Goal: Information Seeking & Learning: Learn about a topic

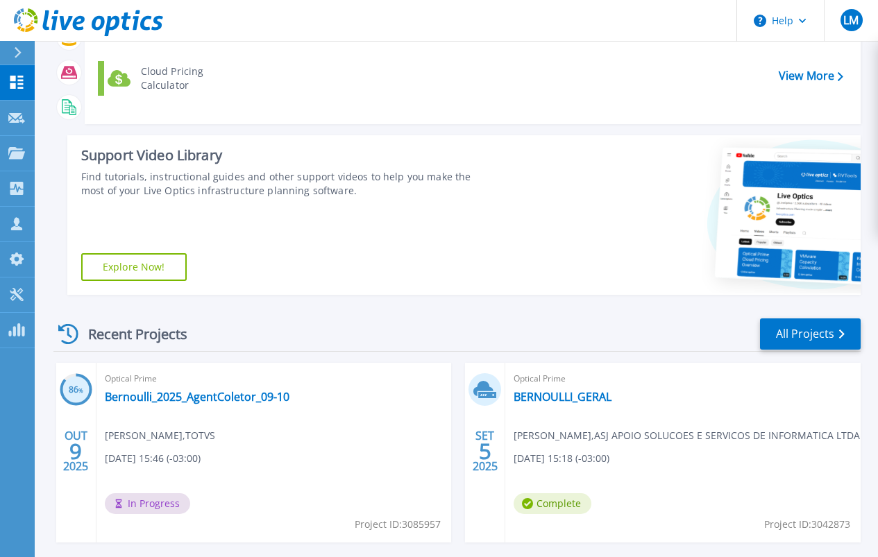
scroll to position [139, 0]
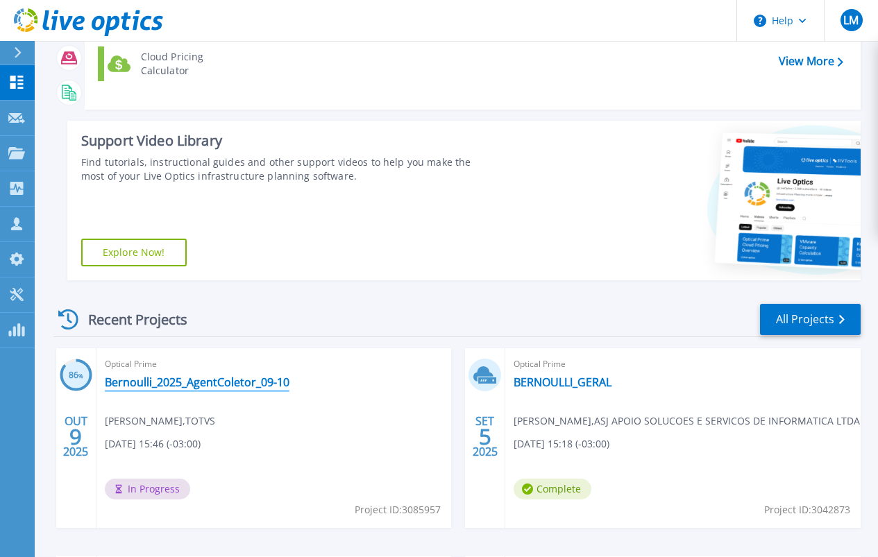
click at [199, 381] on link "Bernoulli_2025_AgentColetor_09-10" at bounding box center [197, 383] width 185 height 14
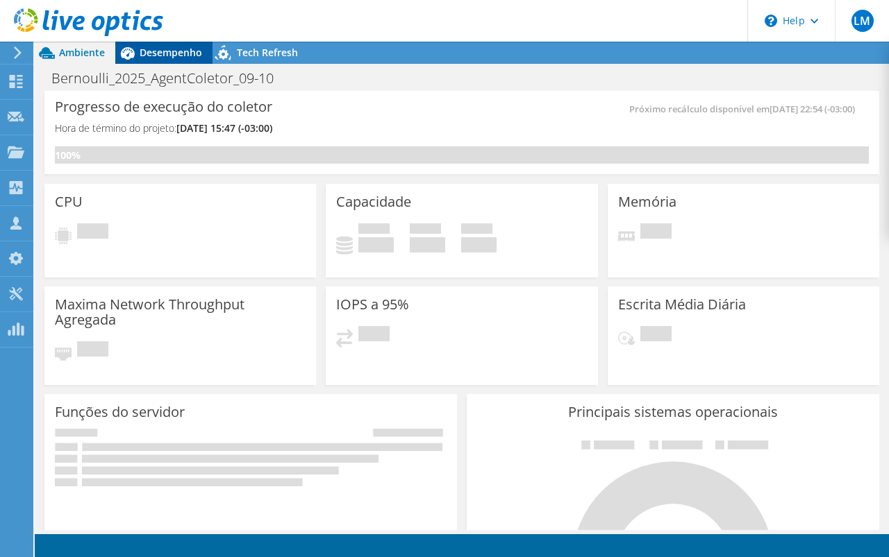
click at [177, 48] on span "Desempenho" at bounding box center [171, 52] width 62 height 13
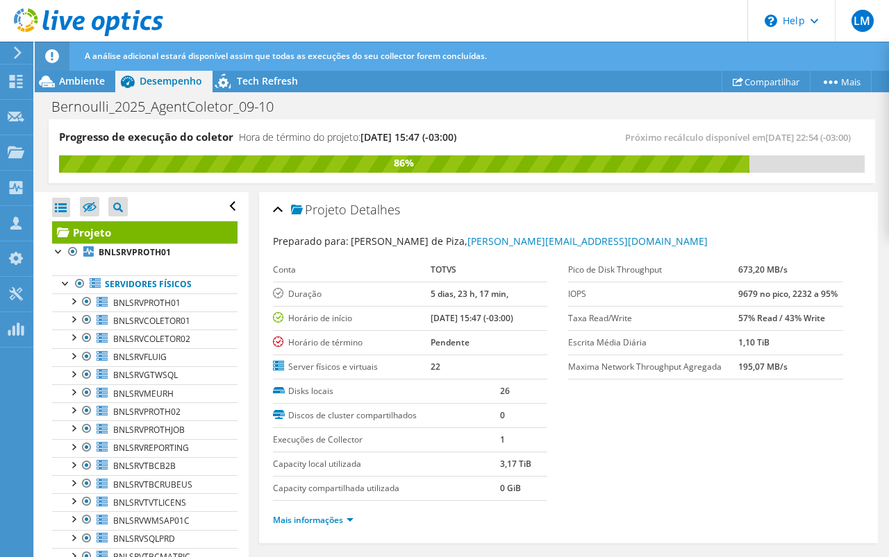
scroll to position [208, 0]
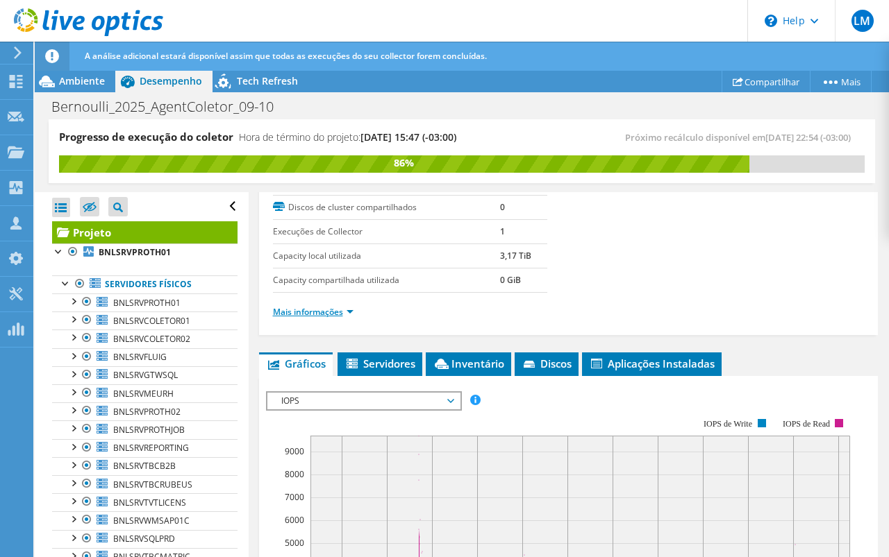
click at [334, 314] on link "Mais informações" at bounding box center [313, 312] width 81 height 12
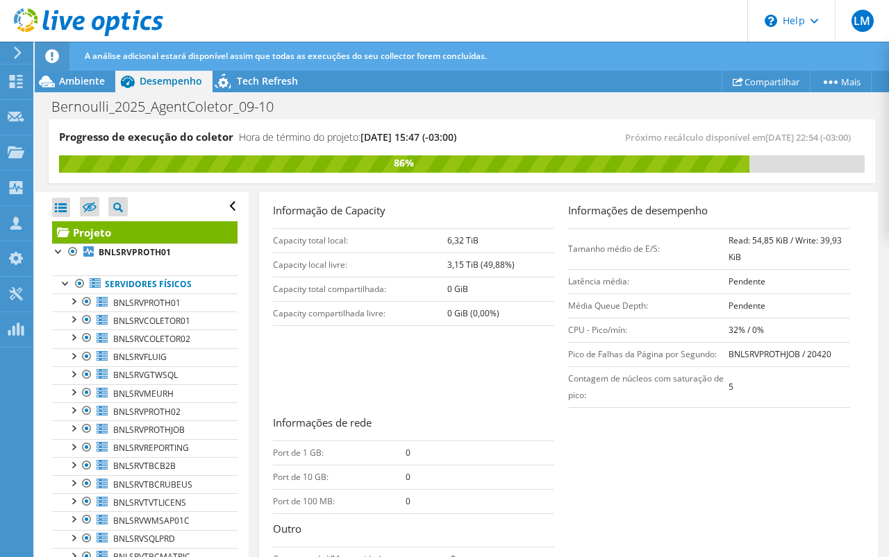
scroll to position [347, 0]
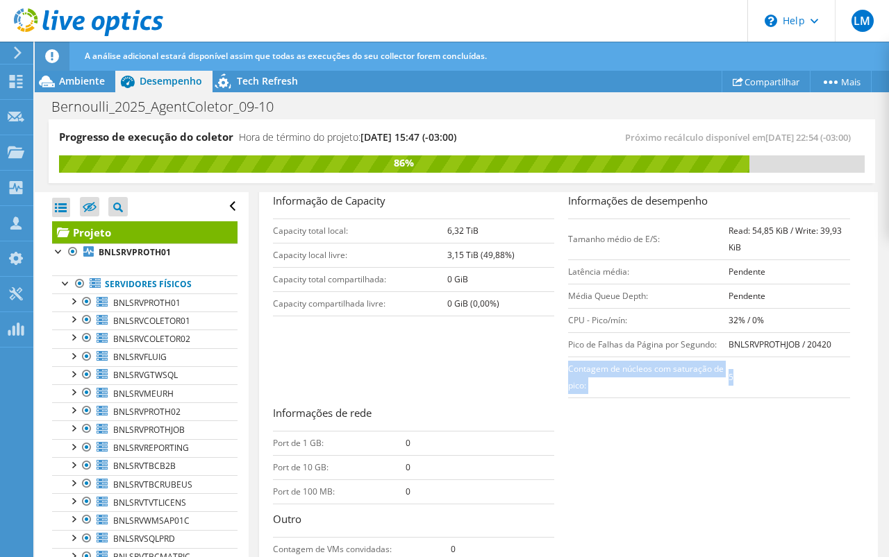
drag, startPoint x: 732, startPoint y: 378, endPoint x: 562, endPoint y: 376, distance: 170.1
click at [568, 376] on tr "Contagem de núcleos com saturação de pico: 5" at bounding box center [709, 377] width 282 height 41
click at [395, 352] on div "Informação de Capacity Capacity total local: 6,32 TiB Capacity local livre: 3,1…" at bounding box center [568, 393] width 591 height 401
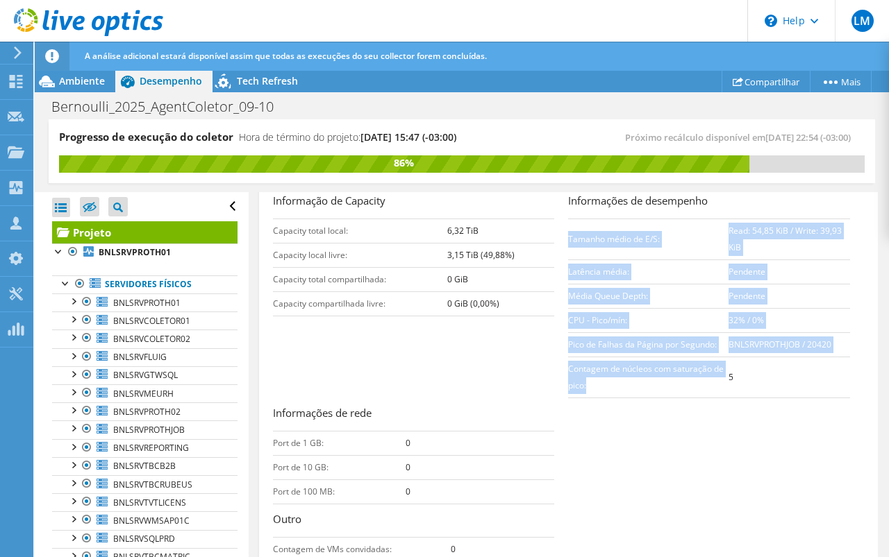
drag, startPoint x: 603, startPoint y: 386, endPoint x: 534, endPoint y: 369, distance: 71.6
click at [534, 369] on div "Informação de Capacity Capacity total local: 6,32 TiB Capacity local livre: 3,1…" at bounding box center [568, 393] width 591 height 401
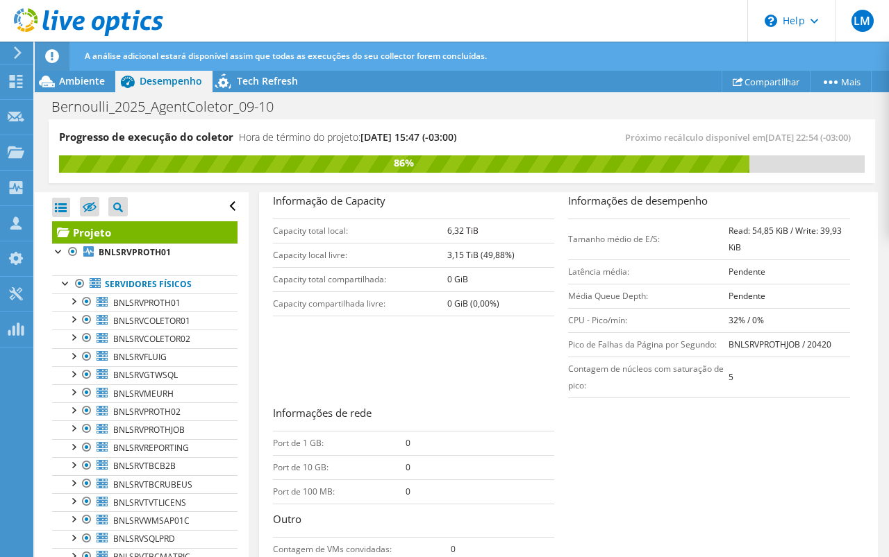
click at [512, 369] on div "Informação de Capacity Capacity total local: 6,32 TiB Capacity local livre: 3,1…" at bounding box center [568, 393] width 591 height 401
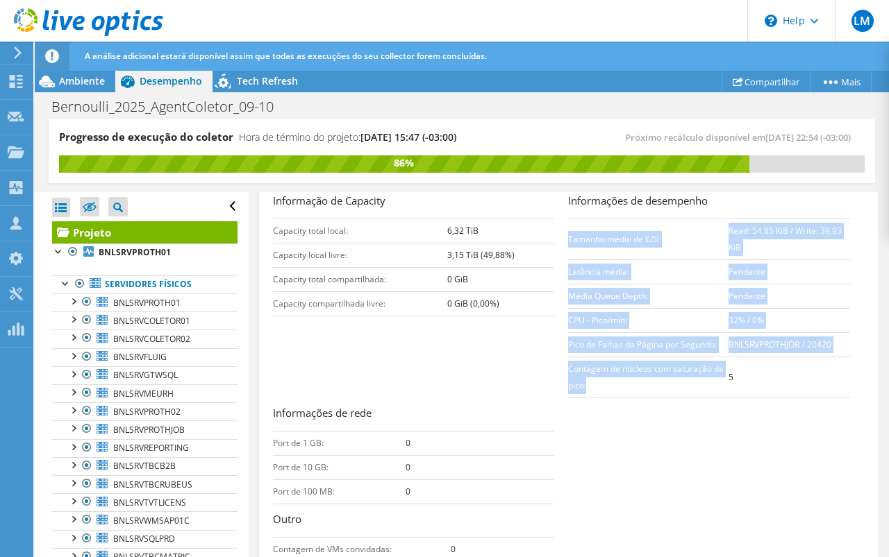
drag, startPoint x: 590, startPoint y: 380, endPoint x: 520, endPoint y: 363, distance: 72.1
click at [546, 372] on div "Informação de Capacity Capacity total local: 6,32 TiB Capacity local livre: 3,1…" at bounding box center [568, 393] width 591 height 401
drag, startPoint x: 482, startPoint y: 351, endPoint x: 518, endPoint y: 353, distance: 36.2
click at [486, 351] on div "Informação de Capacity Capacity total local: 6,32 TiB Capacity local livre: 3,1…" at bounding box center [568, 393] width 591 height 401
drag, startPoint x: 622, startPoint y: 385, endPoint x: 539, endPoint y: 375, distance: 83.3
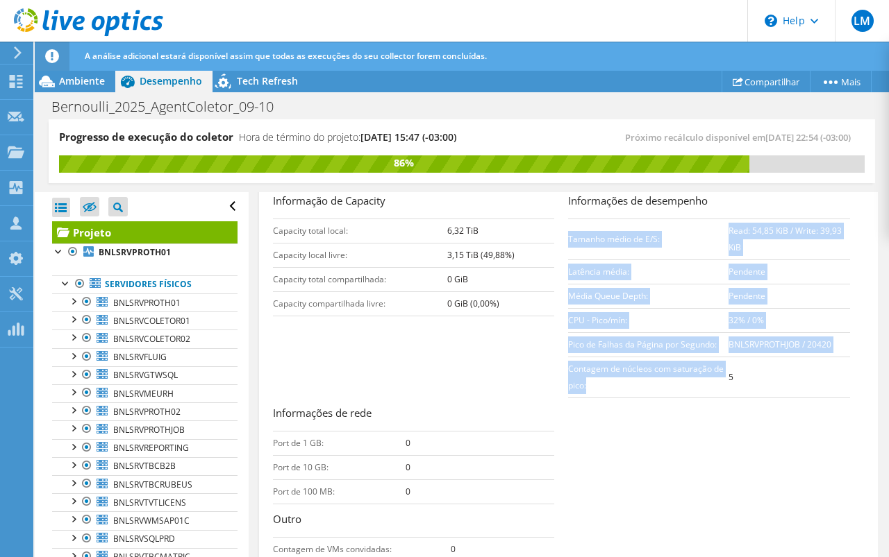
click at [539, 375] on div "Informação de Capacity Capacity total local: 6,32 TiB Capacity local livre: 3,1…" at bounding box center [568, 393] width 591 height 401
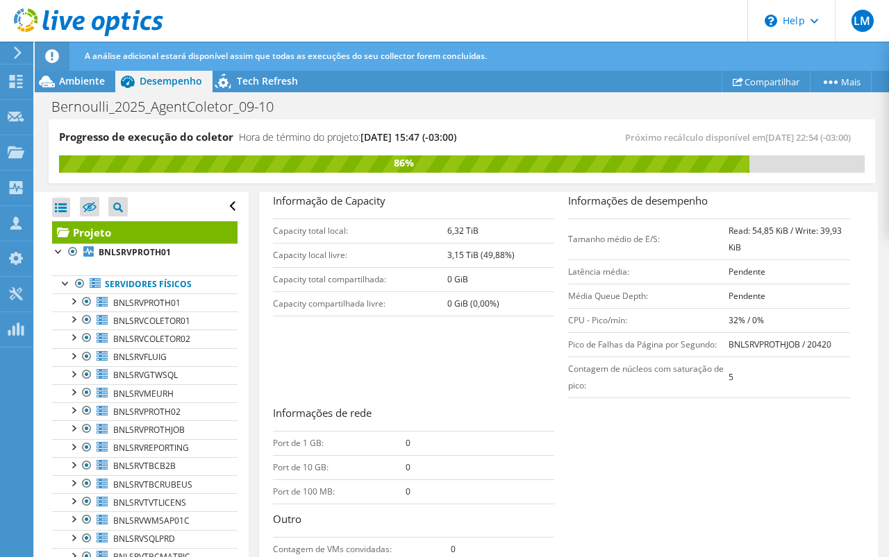
click at [514, 376] on div "Informação de Capacity Capacity total local: 6,32 TiB Capacity local livre: 3,1…" at bounding box center [568, 393] width 591 height 401
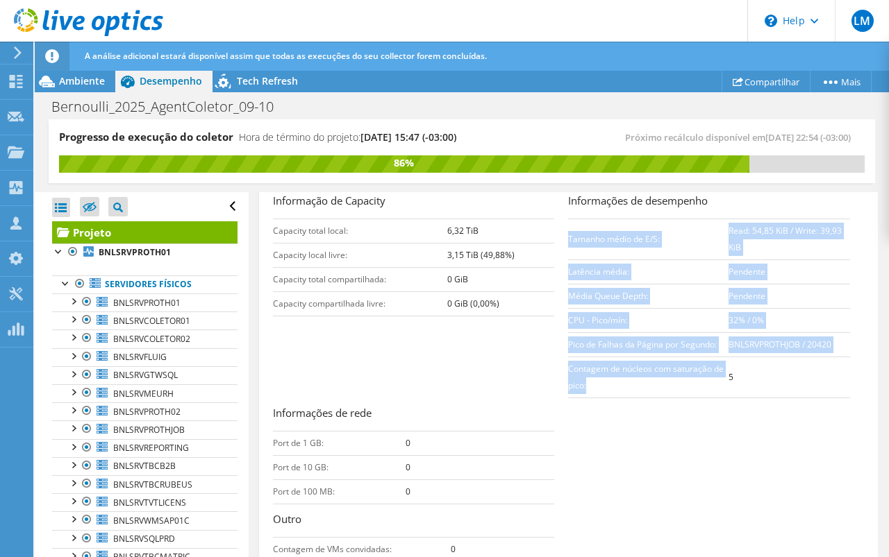
drag, startPoint x: 586, startPoint y: 386, endPoint x: 556, endPoint y: 381, distance: 30.2
click at [556, 381] on div "Informação de Capacity Capacity total local: 6,32 TiB Capacity local livre: 3,1…" at bounding box center [568, 393] width 591 height 401
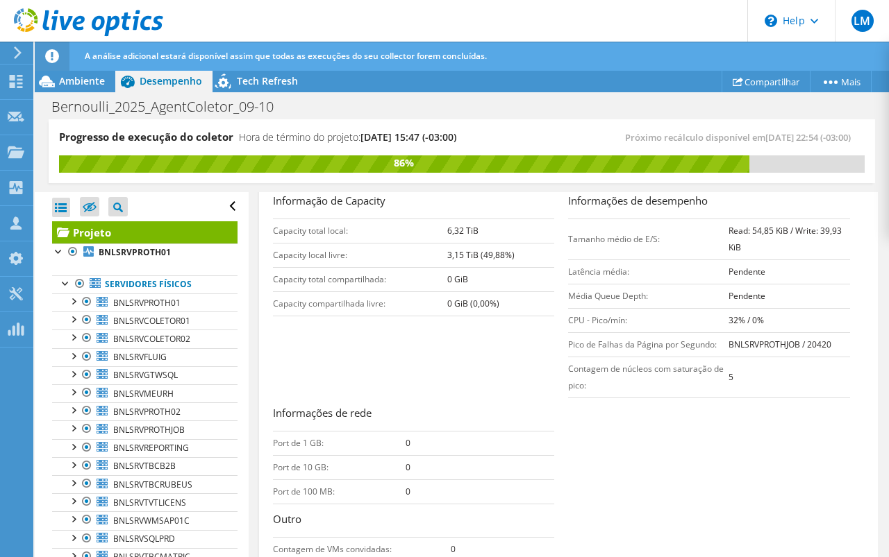
drag, startPoint x: 485, startPoint y: 370, endPoint x: 587, endPoint y: 371, distance: 102.0
click at [486, 369] on div "Informação de Capacity Capacity total local: 6,32 TiB Capacity local livre: 3,1…" at bounding box center [568, 393] width 591 height 401
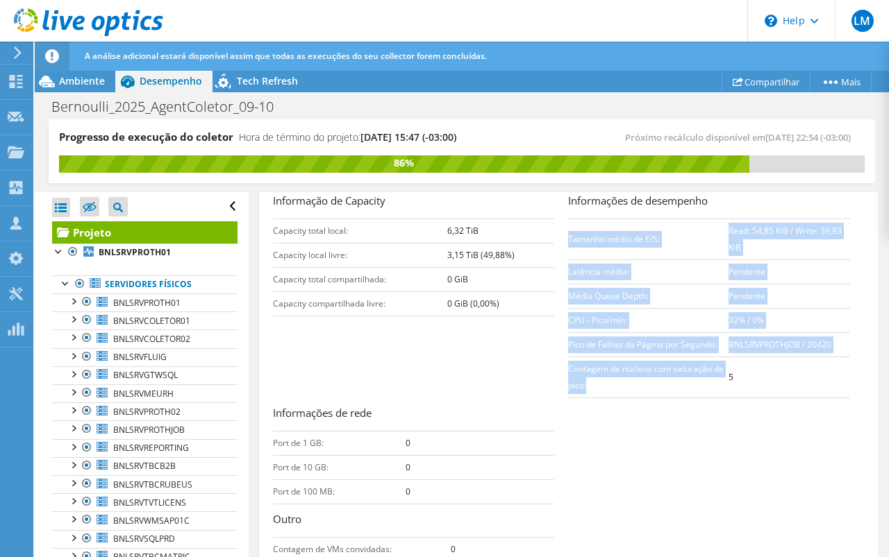
drag, startPoint x: 594, startPoint y: 382, endPoint x: 555, endPoint y: 367, distance: 41.8
click at [555, 367] on div "Informação de Capacity Capacity total local: 6,32 TiB Capacity local livre: 3,1…" at bounding box center [568, 393] width 591 height 401
click at [512, 355] on div "Informação de Capacity Capacity total local: 6,32 TiB Capacity local livre: 3,1…" at bounding box center [568, 393] width 591 height 401
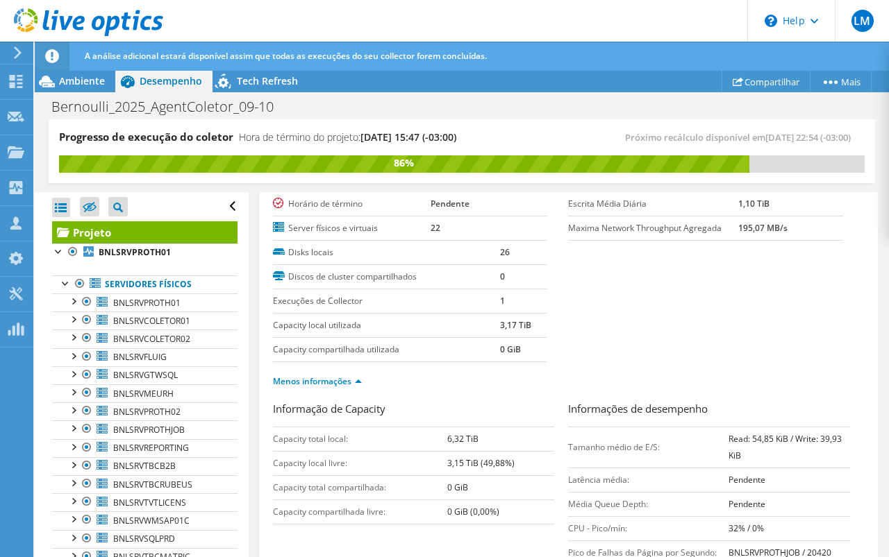
scroll to position [0, 0]
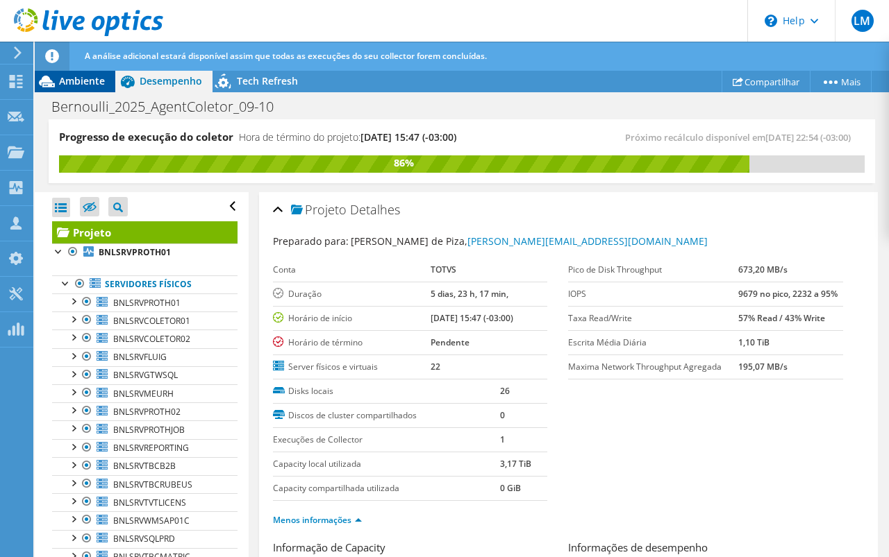
click at [83, 84] on span "Ambiente" at bounding box center [82, 80] width 46 height 13
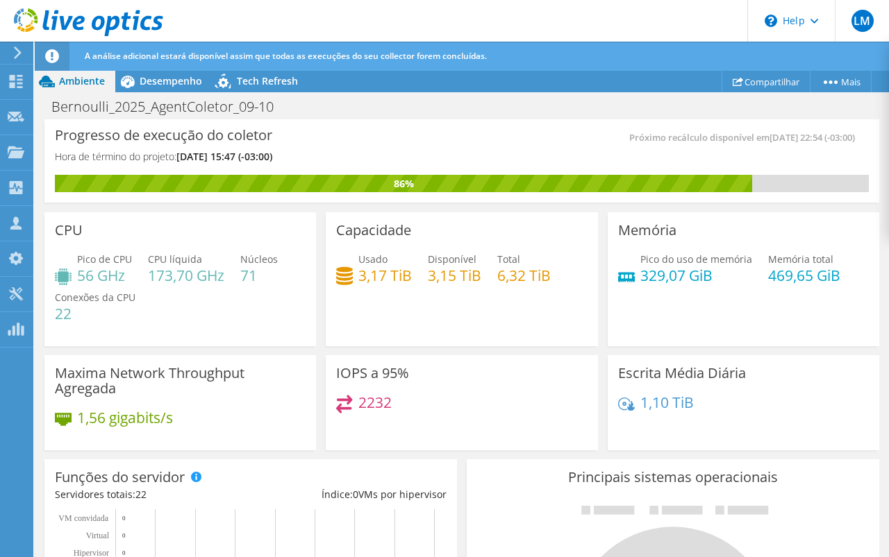
scroll to position [347, 0]
click at [163, 81] on span "Desempenho" at bounding box center [171, 80] width 62 height 13
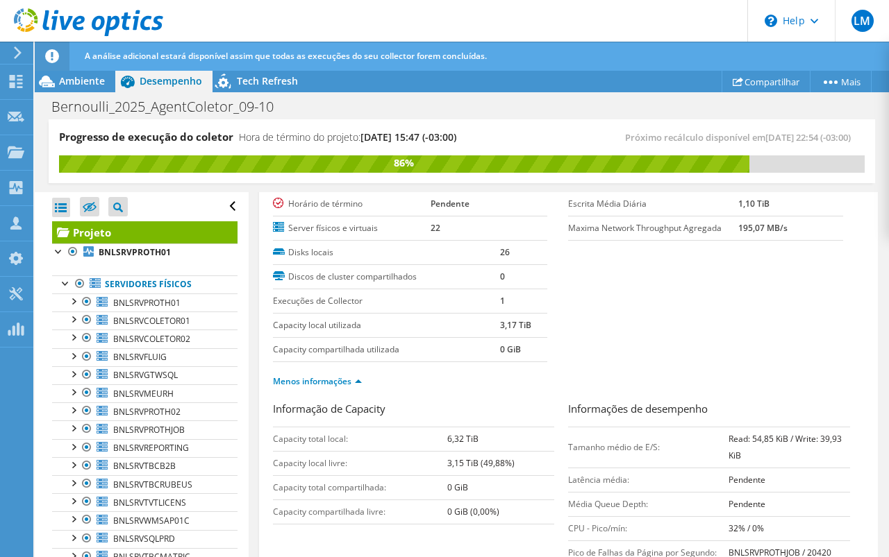
scroll to position [0, 0]
